Goal: Browse casually: Explore the website without a specific task or goal

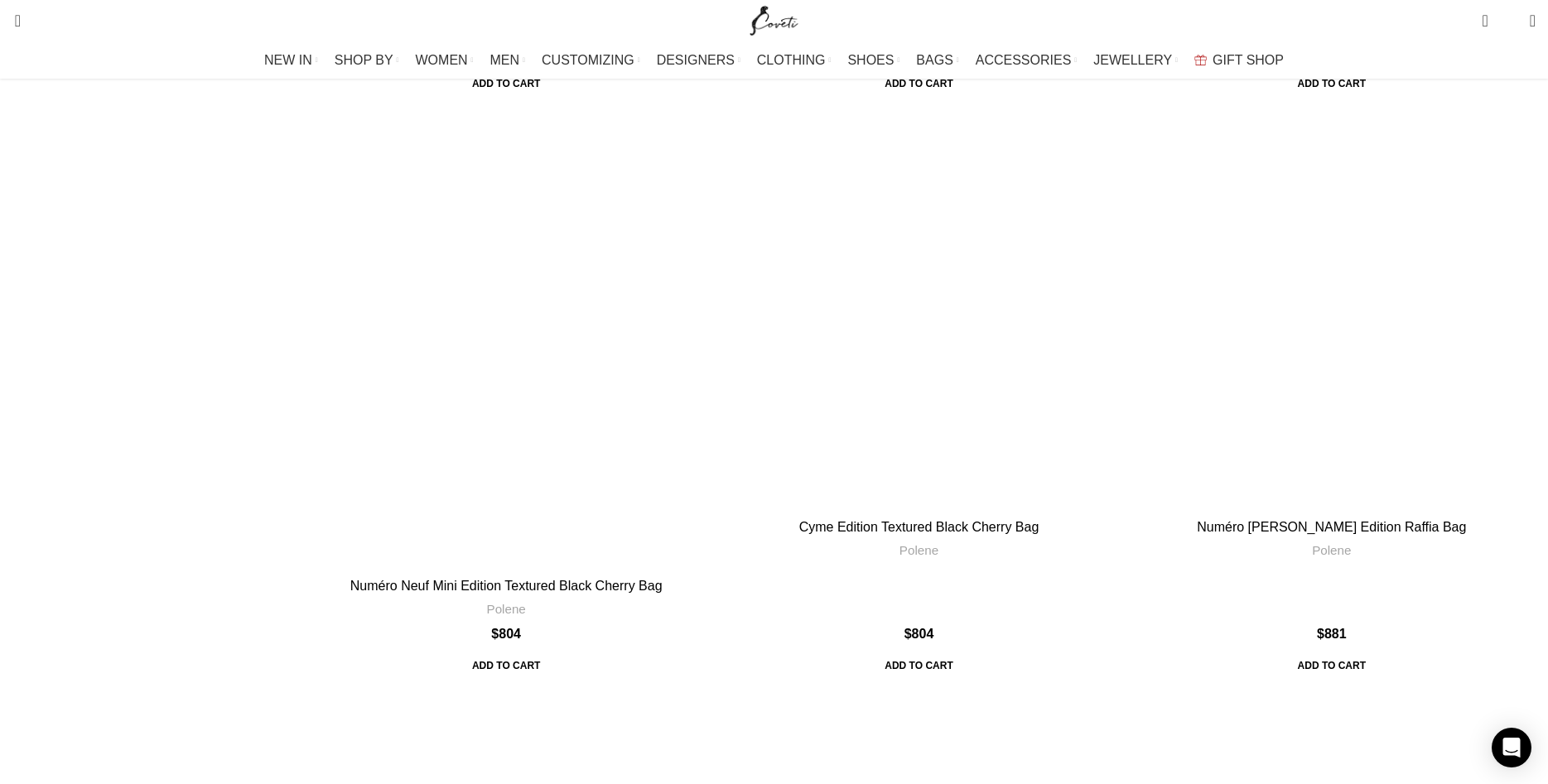
scroll to position [2617, 0]
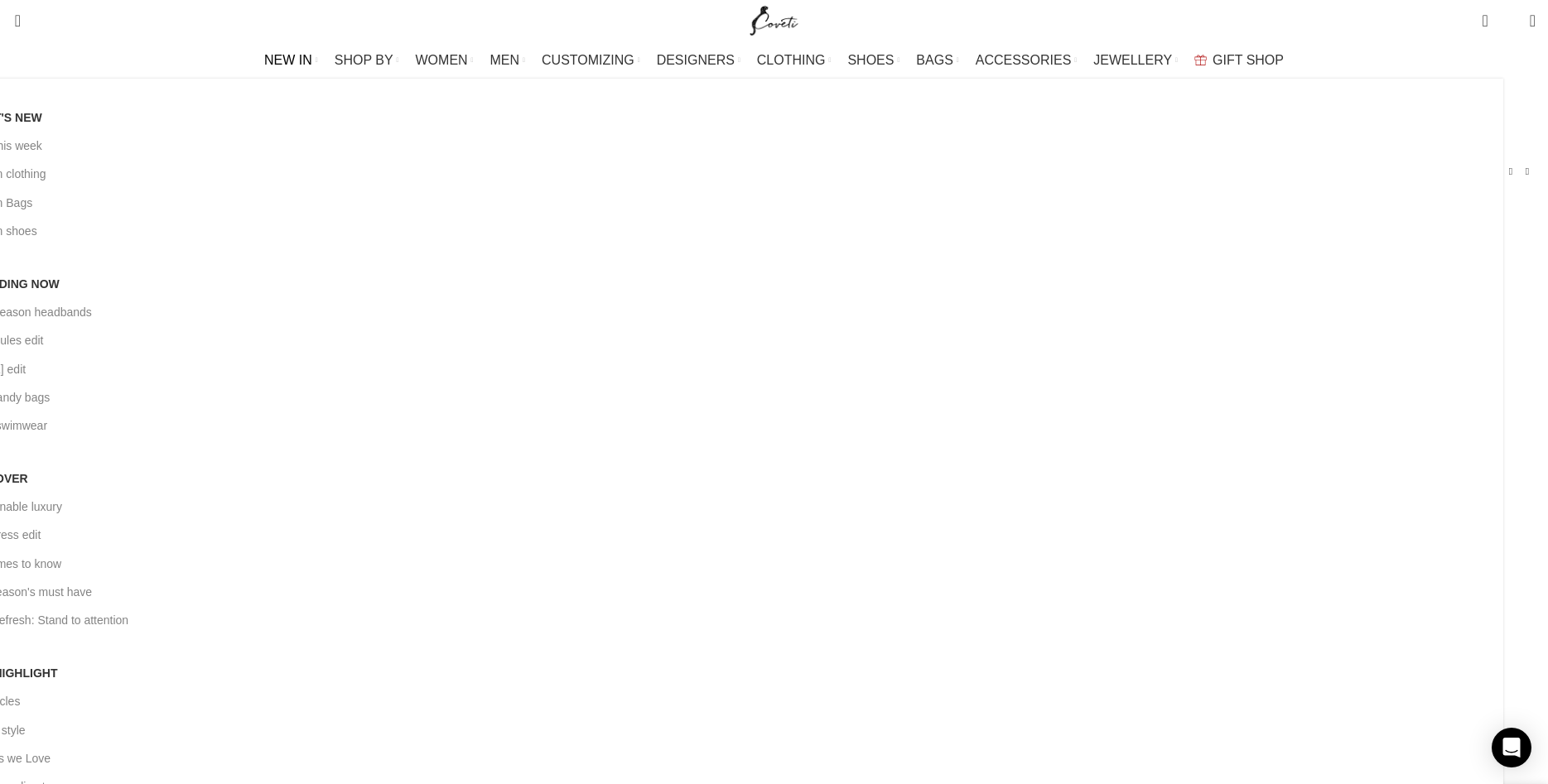
click at [312, 64] on span "NEW IN" at bounding box center [288, 60] width 48 height 15
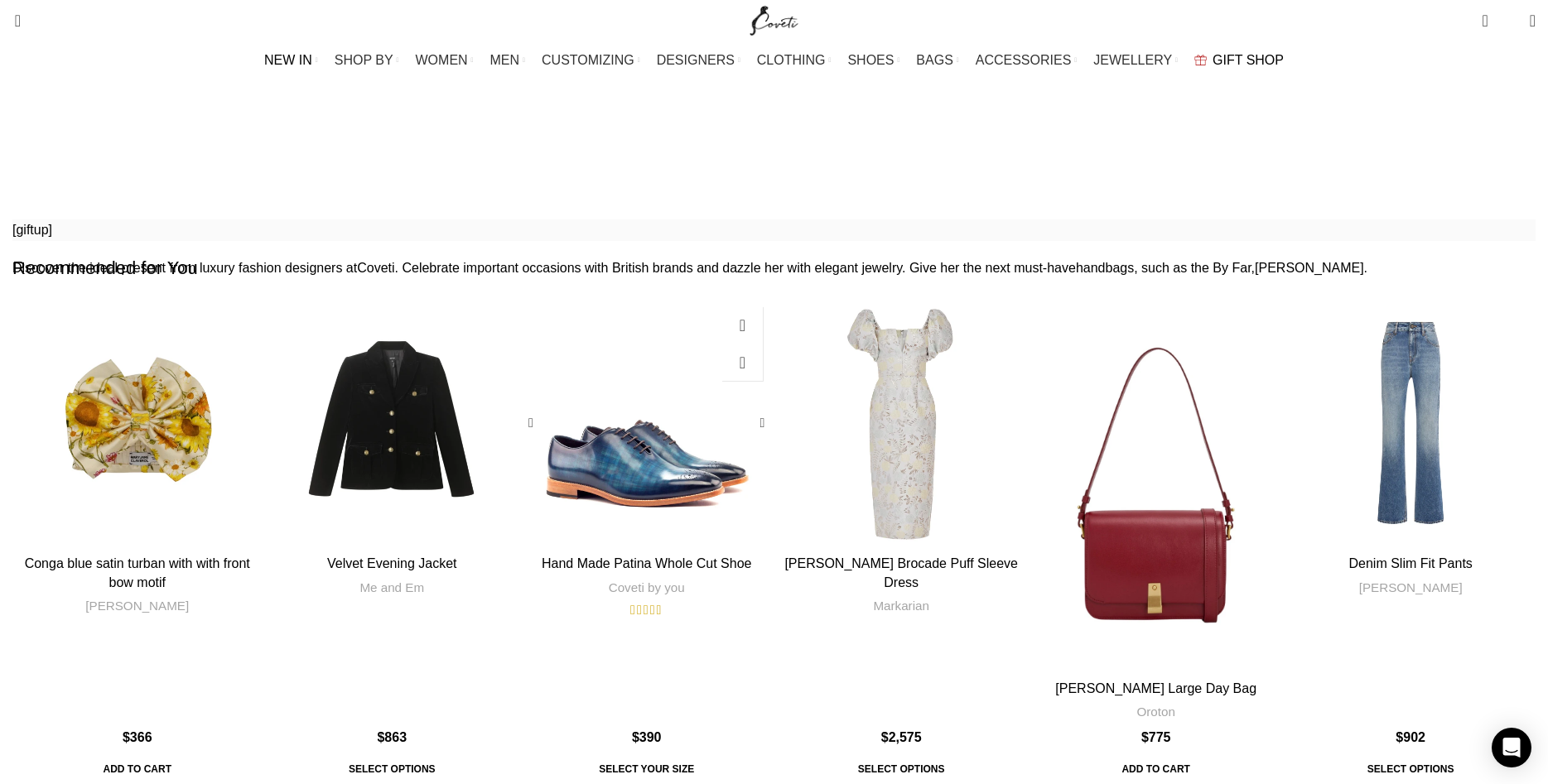
click at [696, 491] on div "Hand Made Patina Whole Cut Shoe" at bounding box center [709, 422] width 125 height 249
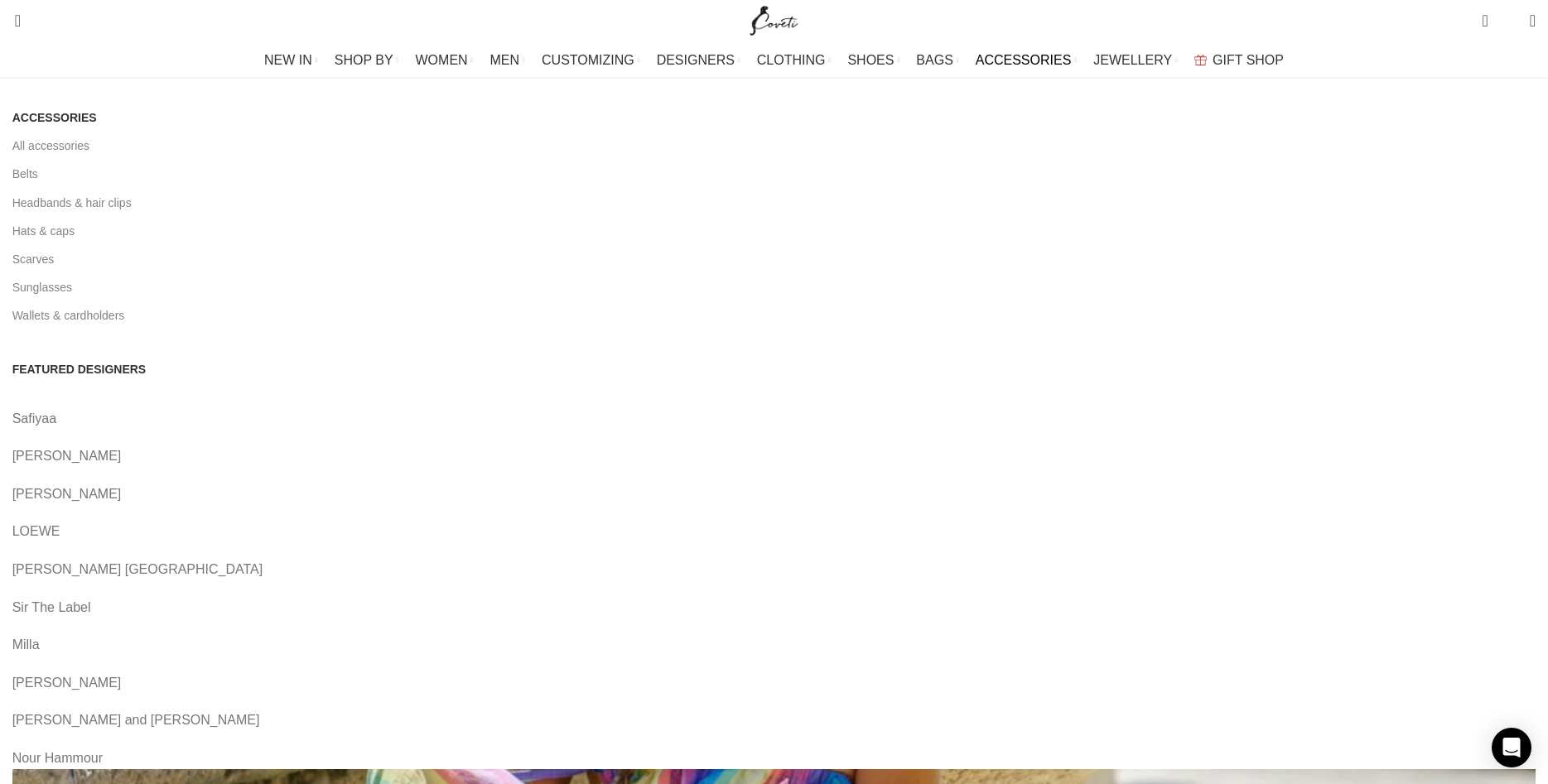
click at [572, 484] on link "[PERSON_NAME]" at bounding box center [774, 494] width 1522 height 21
